Goal: Find contact information: Find contact information

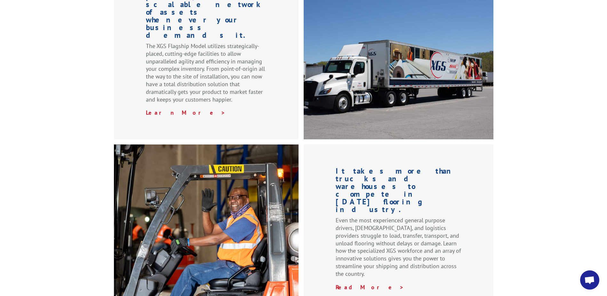
scroll to position [971, 0]
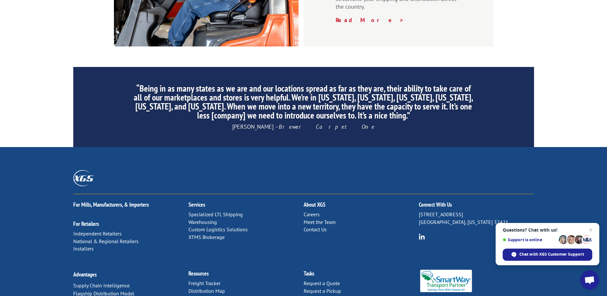
click at [321, 226] on link "Contact Us" at bounding box center [315, 229] width 23 height 6
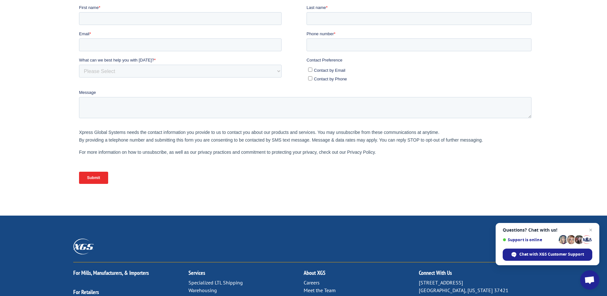
scroll to position [264, 0]
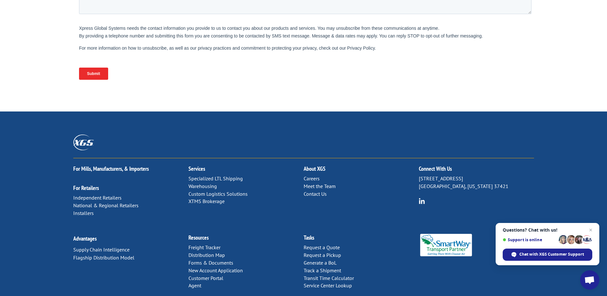
click at [320, 183] on link "Meet the Team" at bounding box center [320, 186] width 32 height 6
